Goal: Complete application form: Complete application form

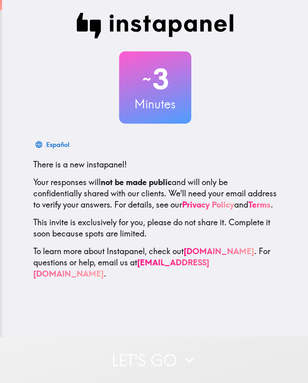
click at [151, 373] on button "Let's go" at bounding box center [154, 360] width 308 height 46
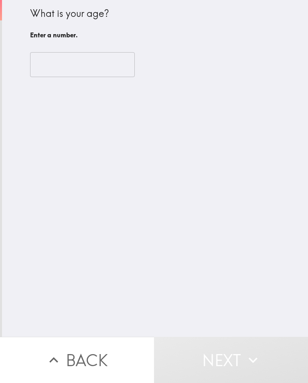
click at [53, 75] on input "number" at bounding box center [82, 64] width 105 height 25
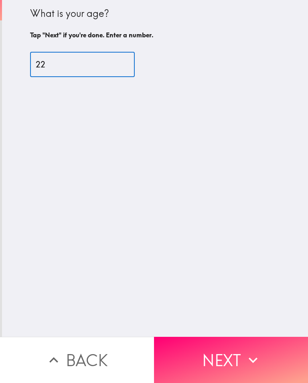
type input "22"
click at [169, 231] on div "What is your age? Tap "Next" if you're done. Enter a number. 22 ​" at bounding box center [155, 168] width 306 height 337
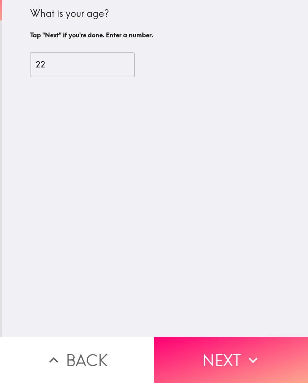
click at [203, 355] on button "Next" at bounding box center [231, 360] width 154 height 46
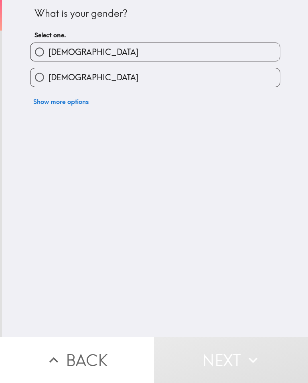
click at [42, 51] on input "[DEMOGRAPHIC_DATA]" at bounding box center [40, 52] width 18 height 18
radio input "true"
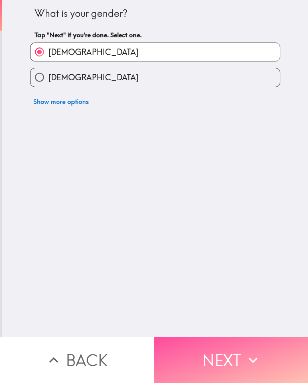
click at [236, 366] on button "Next" at bounding box center [231, 360] width 154 height 46
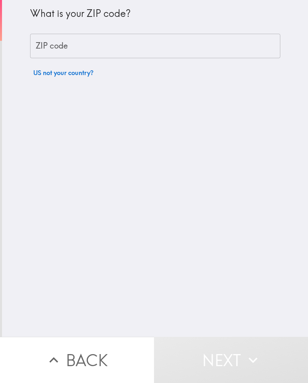
click at [40, 45] on div "ZIP code ZIP code" at bounding box center [155, 46] width 250 height 25
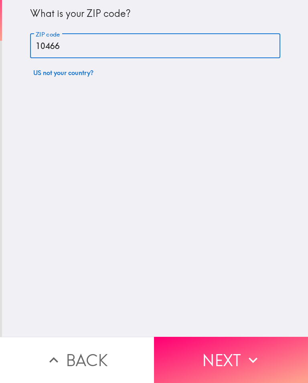
type input "10466"
click at [231, 236] on div "What is your ZIP code? ZIP code 10466 ZIP code US not your country?" at bounding box center [155, 168] width 306 height 337
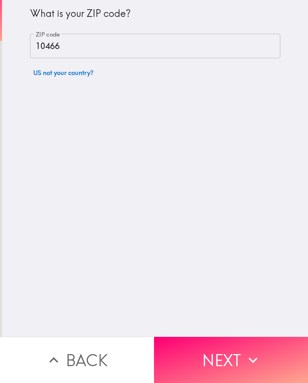
click at [191, 354] on button "Next" at bounding box center [231, 360] width 154 height 46
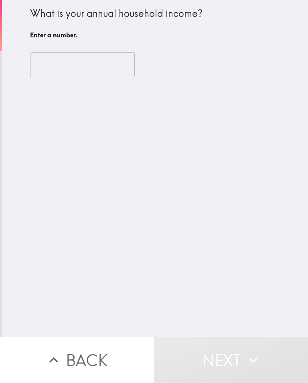
click at [35, 57] on input "number" at bounding box center [82, 64] width 105 height 25
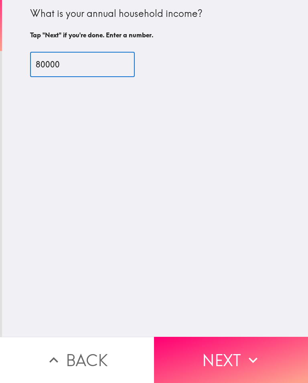
type input "80000"
click at [11, 88] on div "What is your annual household income? Tap "Next" if you're done. Enter a number…" at bounding box center [155, 168] width 306 height 337
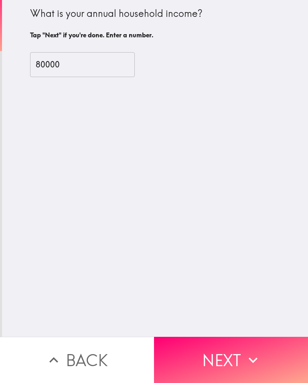
click at [217, 349] on button "Next" at bounding box center [231, 360] width 154 height 46
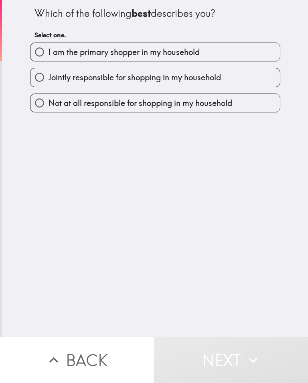
click at [41, 53] on input "I am the primary shopper in my household" at bounding box center [40, 52] width 18 height 18
radio input "true"
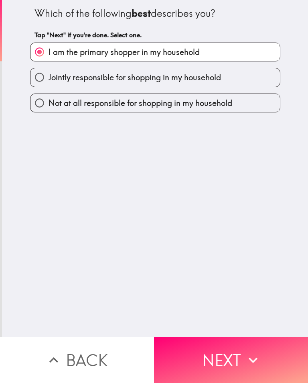
click at [254, 358] on icon "button" at bounding box center [253, 360] width 18 height 18
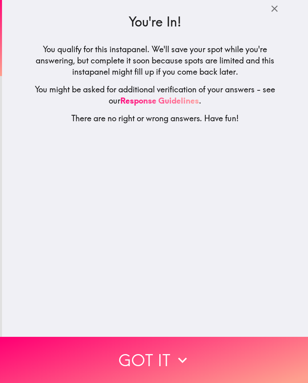
click at [255, 367] on button "Got it" at bounding box center [154, 360] width 308 height 46
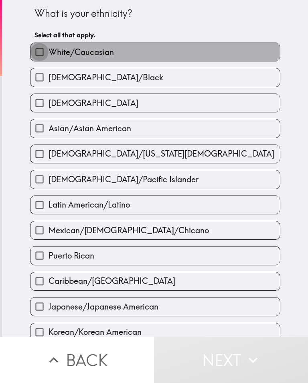
click at [36, 52] on input "White/Caucasian" at bounding box center [40, 52] width 18 height 18
checkbox input "true"
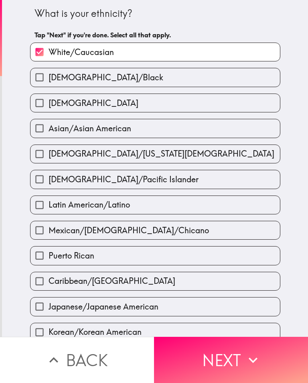
click at [259, 364] on icon "button" at bounding box center [253, 360] width 18 height 18
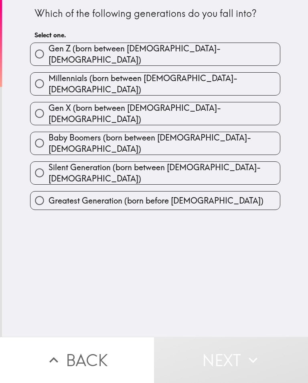
click at [35, 53] on input "Gen Z (born between [DEMOGRAPHIC_DATA]-[DEMOGRAPHIC_DATA])" at bounding box center [40, 54] width 18 height 18
radio input "true"
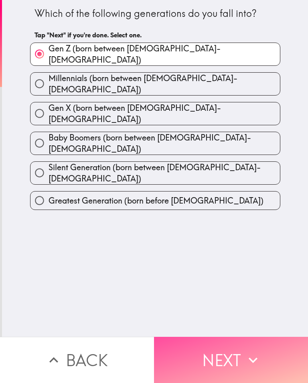
click at [262, 356] on icon "button" at bounding box center [253, 360] width 18 height 18
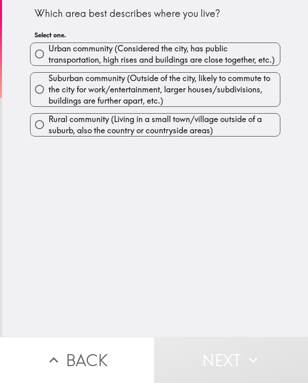
click at [47, 88] on input "Suburban community (Outside of the city, likely to commute to the city for work…" at bounding box center [40, 89] width 18 height 18
radio input "true"
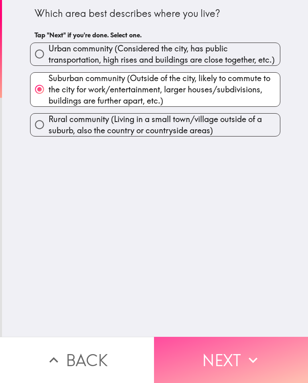
click at [262, 360] on icon "button" at bounding box center [253, 360] width 18 height 18
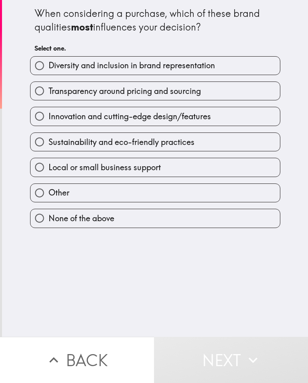
click at [90, 191] on label "Other" at bounding box center [156, 193] width 250 height 18
click at [49, 191] on input "Other" at bounding box center [40, 193] width 18 height 18
radio input "true"
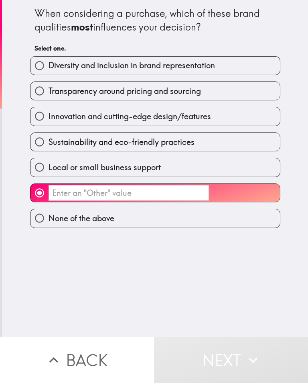
click at [84, 195] on input "​" at bounding box center [129, 193] width 161 height 16
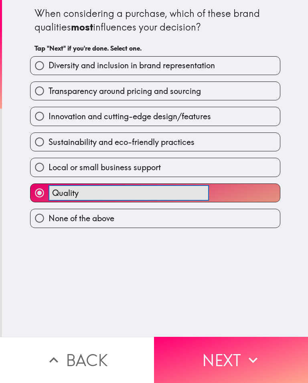
type input "Quality"
click at [234, 246] on div "When considering a purchase, which of these brand qualities most influences you…" at bounding box center [155, 168] width 306 height 337
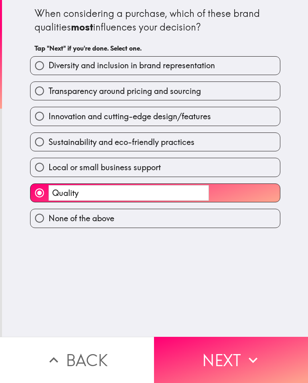
click at [226, 353] on button "Next" at bounding box center [231, 360] width 154 height 46
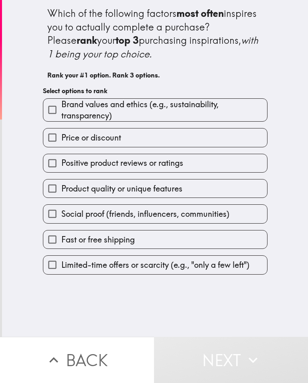
click at [47, 113] on input "Brand values and ethics (e.g., sustainability, transparency)" at bounding box center [52, 110] width 18 height 18
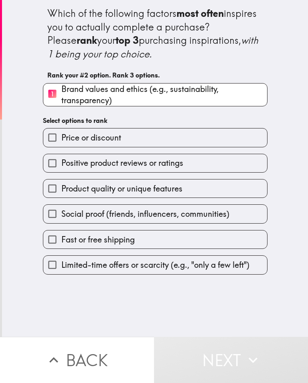
click at [50, 187] on input "Product quality or unique features" at bounding box center [52, 188] width 18 height 18
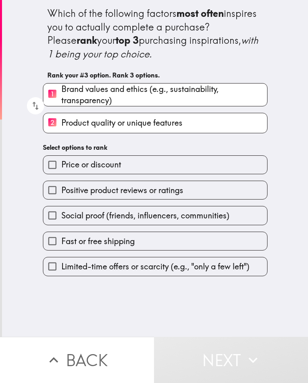
click at [235, 244] on label "Fast or free shipping" at bounding box center [155, 241] width 224 height 18
click at [61, 244] on input "Fast or free shipping" at bounding box center [52, 241] width 18 height 18
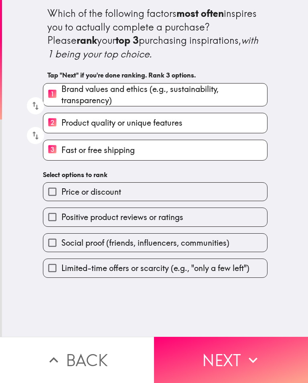
click at [220, 374] on button "Next" at bounding box center [231, 360] width 154 height 46
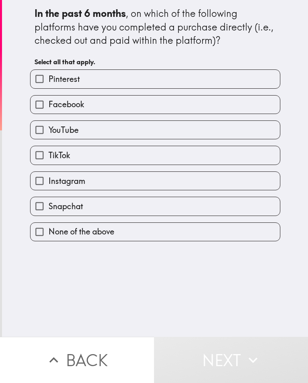
click at [41, 157] on input "TikTok" at bounding box center [40, 155] width 18 height 18
checkbox input "true"
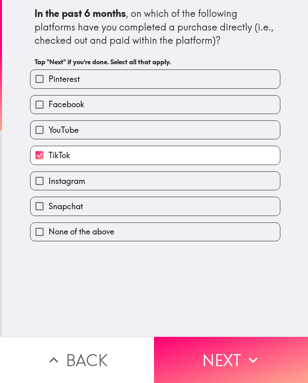
click at [221, 351] on button "Next" at bounding box center [231, 360] width 154 height 46
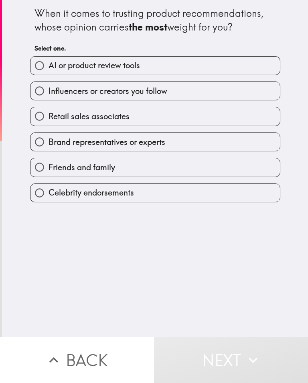
click at [43, 146] on input "Brand representatives or experts" at bounding box center [40, 142] width 18 height 18
radio input "true"
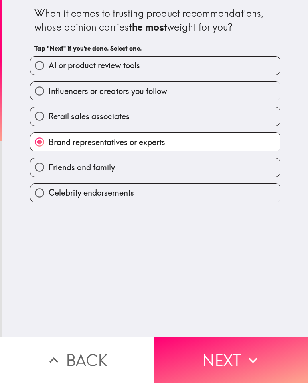
click at [241, 348] on button "Next" at bounding box center [231, 360] width 154 height 46
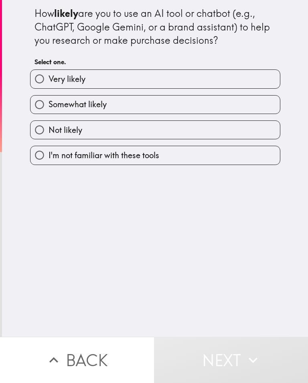
click at [37, 110] on input "Somewhat likely" at bounding box center [40, 105] width 18 height 18
radio input "true"
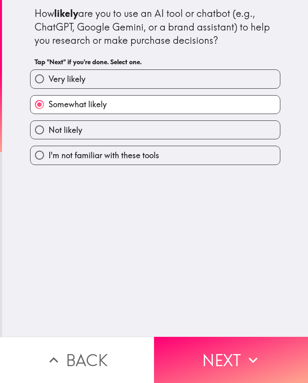
click at [235, 353] on button "Next" at bounding box center [231, 360] width 154 height 46
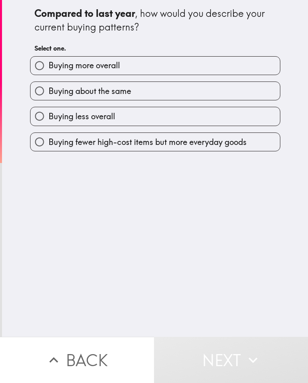
click at [45, 114] on input "Buying less overall" at bounding box center [40, 116] width 18 height 18
radio input "true"
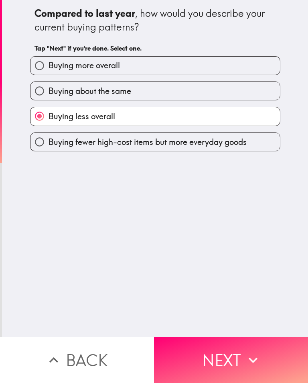
click at [229, 353] on button "Next" at bounding box center [231, 360] width 154 height 46
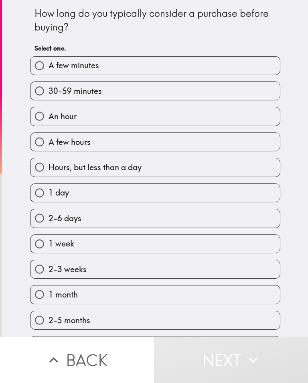
click at [41, 115] on input "An hour" at bounding box center [40, 116] width 18 height 18
radio input "true"
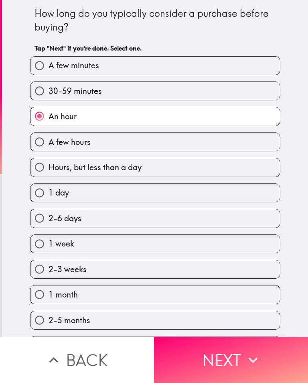
click at [264, 367] on button "Next" at bounding box center [231, 360] width 154 height 46
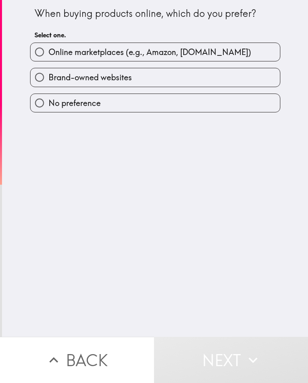
click at [45, 51] on input "Online marketplaces (e.g., Amazon, [DOMAIN_NAME])" at bounding box center [40, 52] width 18 height 18
radio input "true"
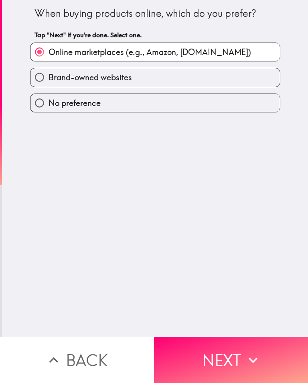
click at [242, 346] on button "Next" at bounding box center [231, 360] width 154 height 46
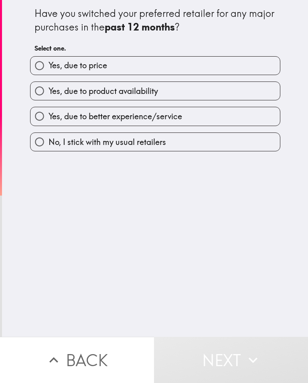
click at [35, 63] on input "Yes, due to price" at bounding box center [40, 66] width 18 height 18
radio input "true"
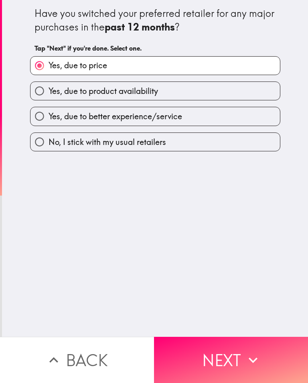
click at [253, 355] on icon "button" at bounding box center [253, 360] width 18 height 18
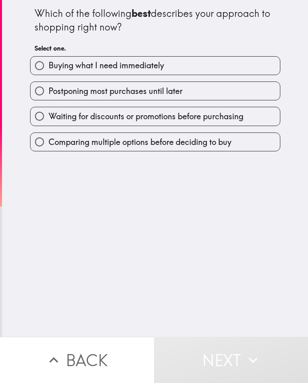
click at [40, 96] on input "Postponing most purchases until later" at bounding box center [40, 91] width 18 height 18
radio input "true"
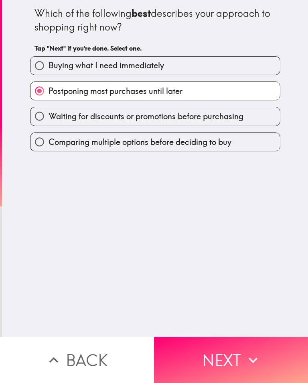
click at [254, 355] on icon "button" at bounding box center [253, 360] width 18 height 18
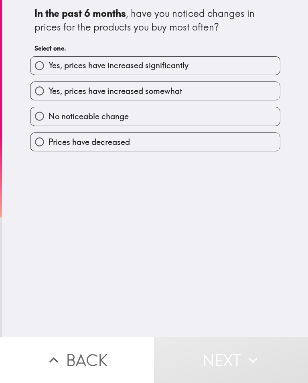
click at [39, 66] on input "Yes, prices have increased significantly" at bounding box center [40, 66] width 18 height 18
radio input "true"
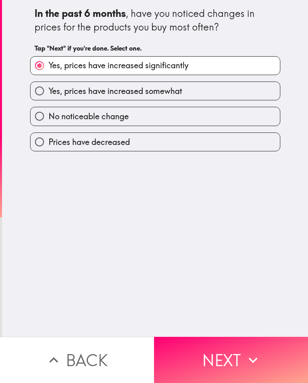
click at [250, 346] on button "Next" at bounding box center [231, 360] width 154 height 46
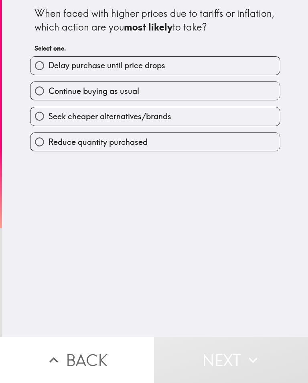
click at [47, 65] on input "Delay purchase until price drops" at bounding box center [40, 66] width 18 height 18
radio input "true"
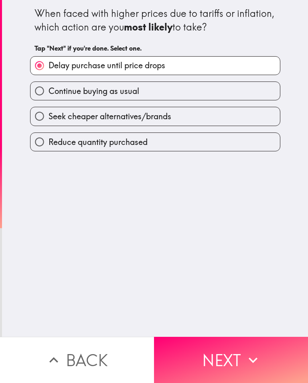
click at [250, 377] on button "Next" at bounding box center [231, 360] width 154 height 46
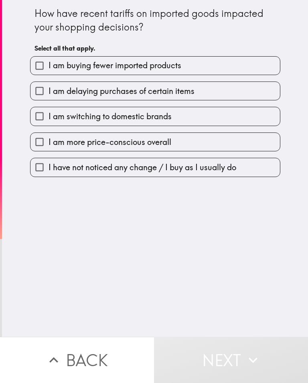
click at [34, 141] on input "I am more price-conscious overall" at bounding box center [40, 142] width 18 height 18
checkbox input "true"
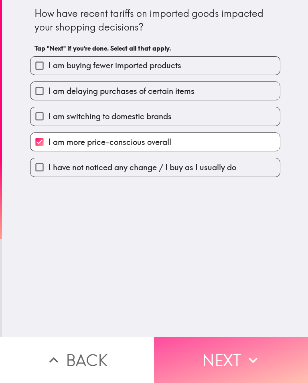
click at [273, 357] on button "Next" at bounding box center [231, 360] width 154 height 46
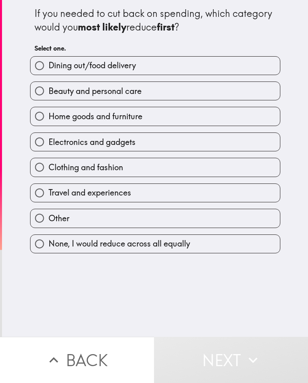
click at [34, 139] on input "Electronics and gadgets" at bounding box center [40, 142] width 18 height 18
radio input "true"
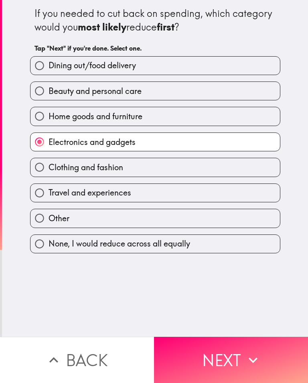
click at [294, 355] on button "Next" at bounding box center [231, 360] width 154 height 46
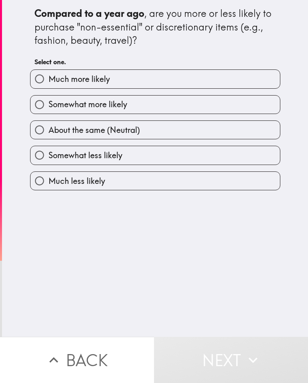
click at [40, 110] on input "Somewhat more likely" at bounding box center [40, 105] width 18 height 18
radio input "true"
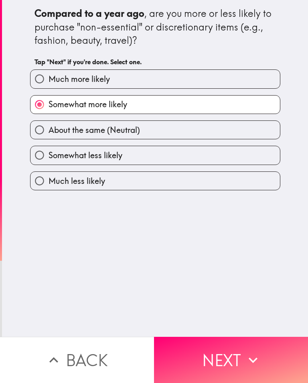
click at [37, 149] on input "Somewhat less likely" at bounding box center [40, 155] width 18 height 18
radio input "true"
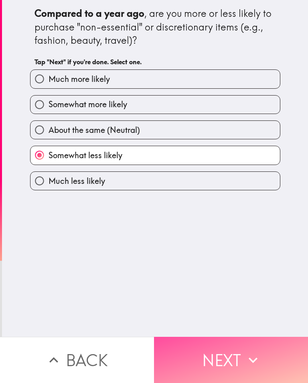
click at [265, 358] on button "Next" at bounding box center [231, 360] width 154 height 46
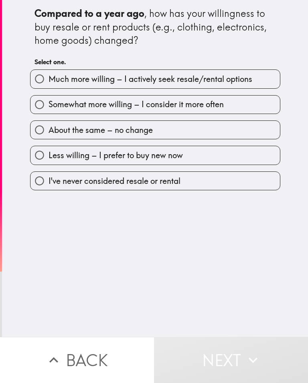
click at [34, 153] on input "Less willing – I prefer to buy new now" at bounding box center [40, 155] width 18 height 18
radio input "true"
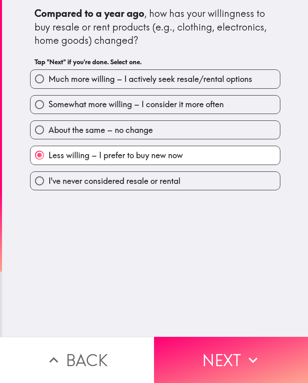
click at [41, 110] on input "Somewhat more willing – I consider it more often" at bounding box center [40, 105] width 18 height 18
radio input "true"
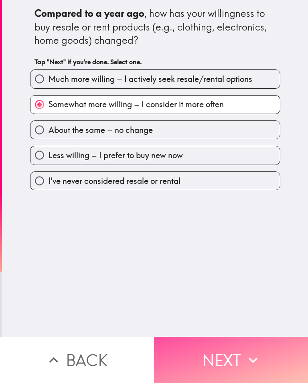
click at [269, 367] on button "Next" at bounding box center [231, 360] width 154 height 46
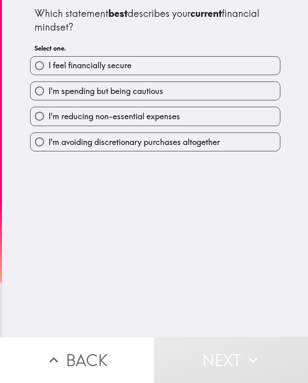
click at [31, 115] on input "I'm reducing non-essential expenses" at bounding box center [40, 116] width 18 height 18
radio input "true"
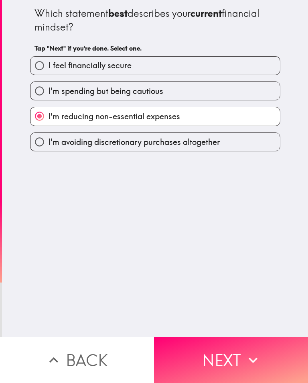
click at [270, 368] on button "Next" at bounding box center [231, 360] width 154 height 46
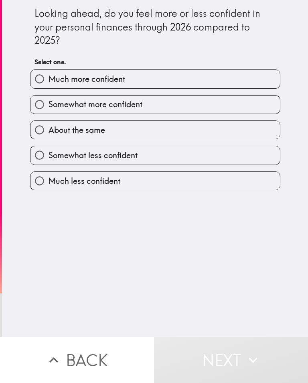
click at [37, 106] on input "Somewhat more confident" at bounding box center [40, 105] width 18 height 18
radio input "true"
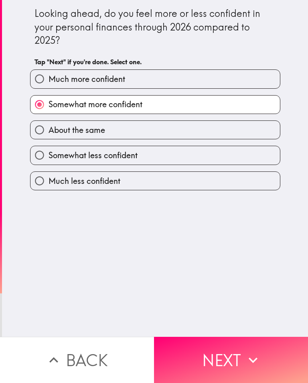
click at [227, 358] on button "Next" at bounding box center [231, 360] width 154 height 46
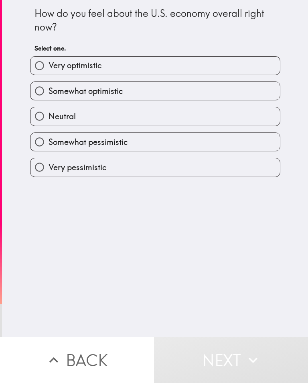
click at [43, 141] on input "Somewhat pessimistic" at bounding box center [40, 142] width 18 height 18
radio input "true"
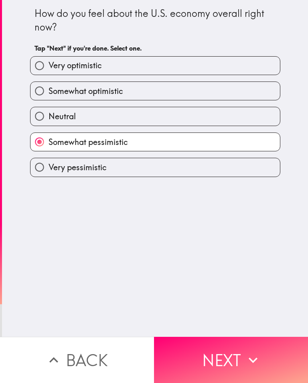
click at [245, 363] on icon "button" at bounding box center [253, 360] width 18 height 18
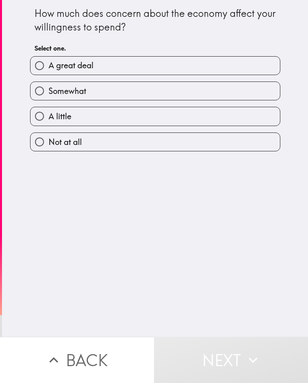
click at [39, 68] on input "A great deal" at bounding box center [40, 66] width 18 height 18
radio input "true"
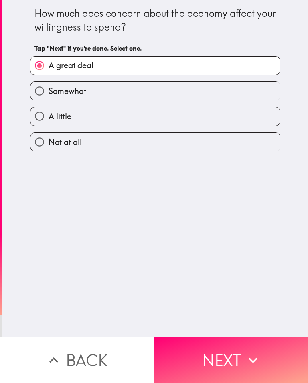
click at [260, 365] on icon "button" at bounding box center [253, 360] width 18 height 18
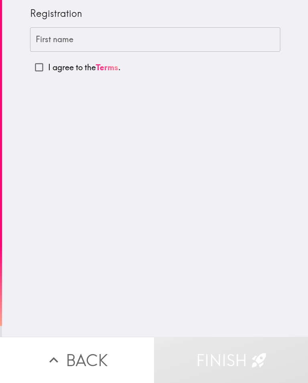
click at [39, 71] on input "I agree to the Terms ." at bounding box center [39, 67] width 18 height 18
checkbox input "true"
click at [45, 36] on div "First name First name" at bounding box center [155, 39] width 250 height 25
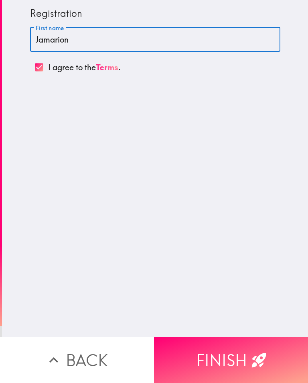
type input "Jamarion"
click at [294, 226] on div "Registration First name [PERSON_NAME] First name I agree to the Terms ." at bounding box center [155, 168] width 306 height 337
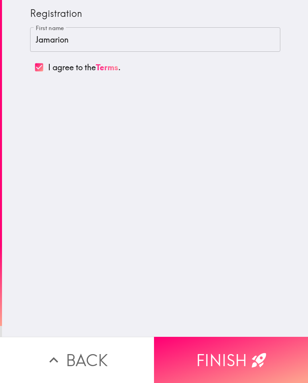
click at [250, 352] on icon "button" at bounding box center [259, 360] width 18 height 18
